Goal: Navigation & Orientation: Find specific page/section

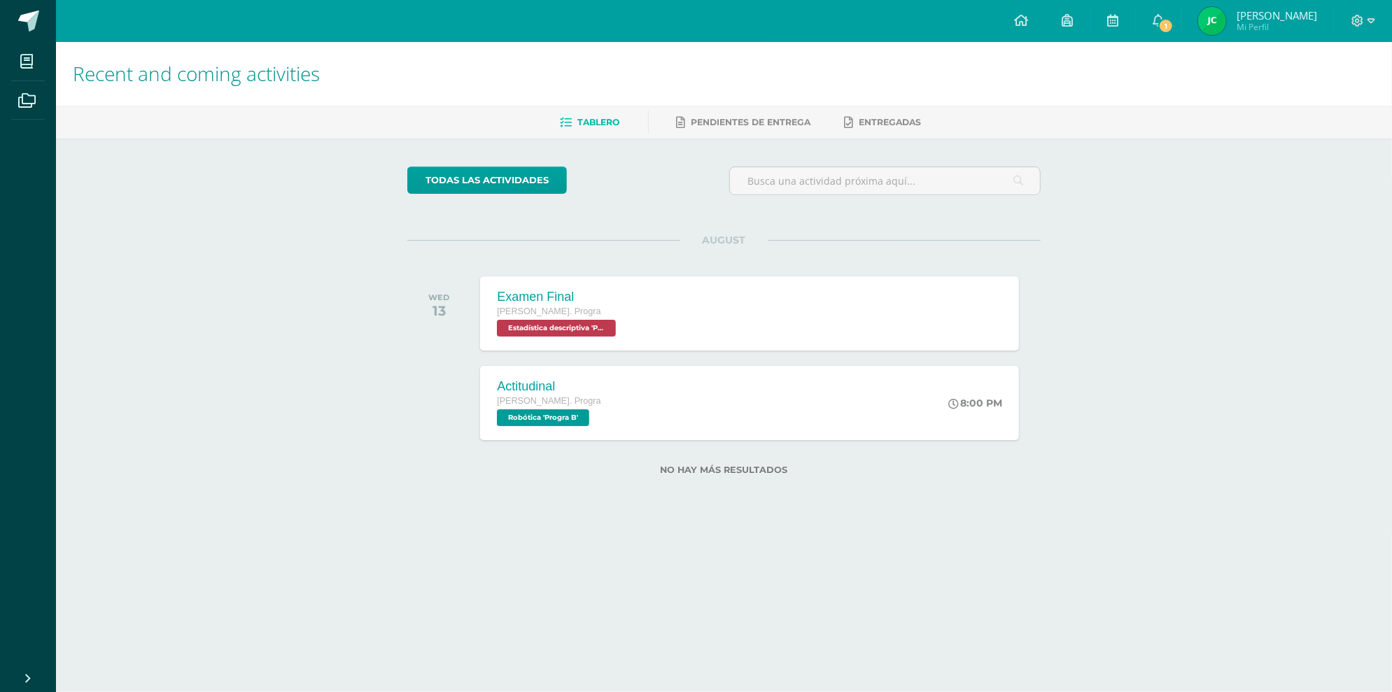
click at [1163, 17] on icon at bounding box center [1157, 20] width 11 height 13
click at [1046, 467] on html "My courses Archivos Cerrar panel Administración Quinto Bach. Progra "Progra B" …" at bounding box center [696, 260] width 1392 height 520
click at [1202, 346] on div "Recent and coming activities Tablero Pendientes de entrega Entregadas todas las…" at bounding box center [724, 281] width 1336 height 478
click at [1173, 20] on span "2" at bounding box center [1165, 25] width 15 height 15
